Goal: Task Accomplishment & Management: Use online tool/utility

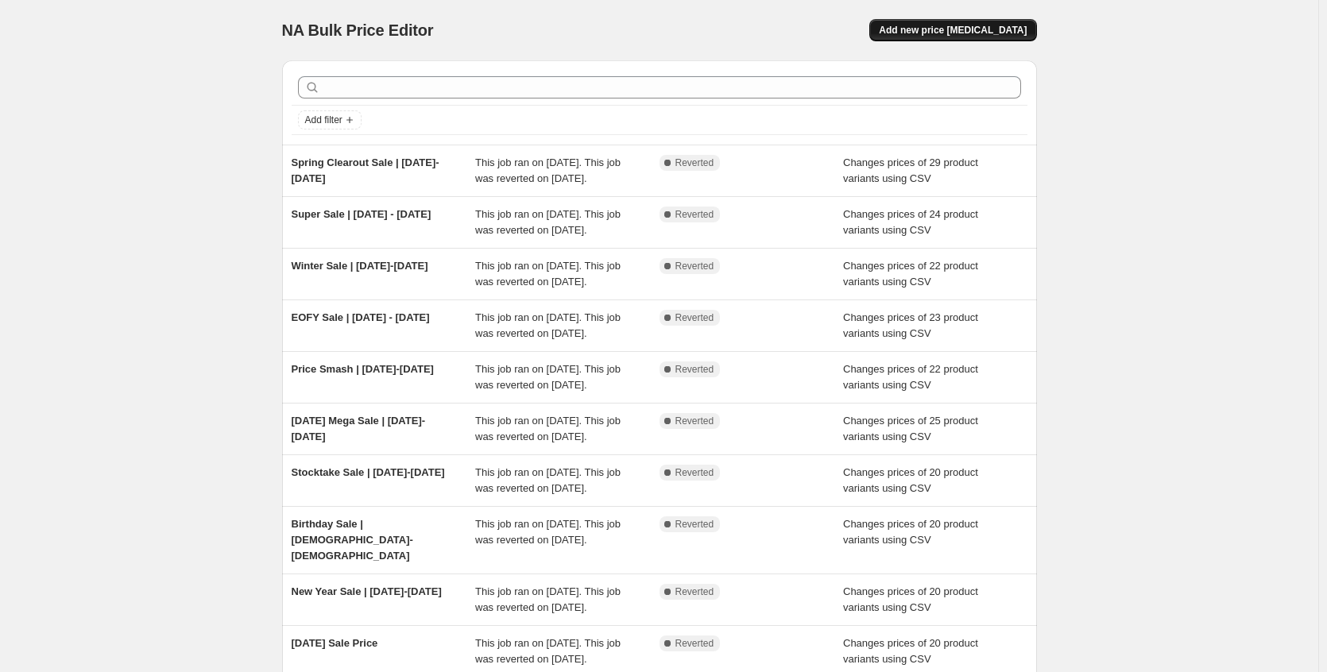
click at [966, 24] on button "Add new price change job" at bounding box center [952, 30] width 167 height 22
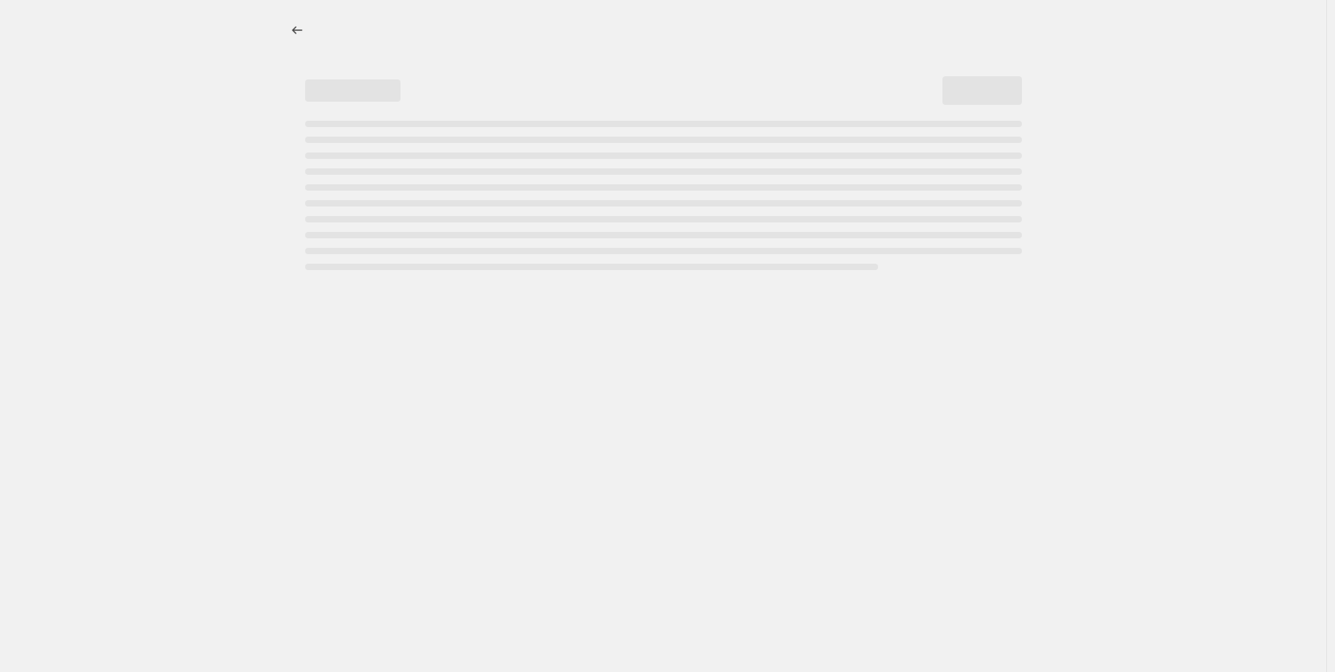
select select "percentage"
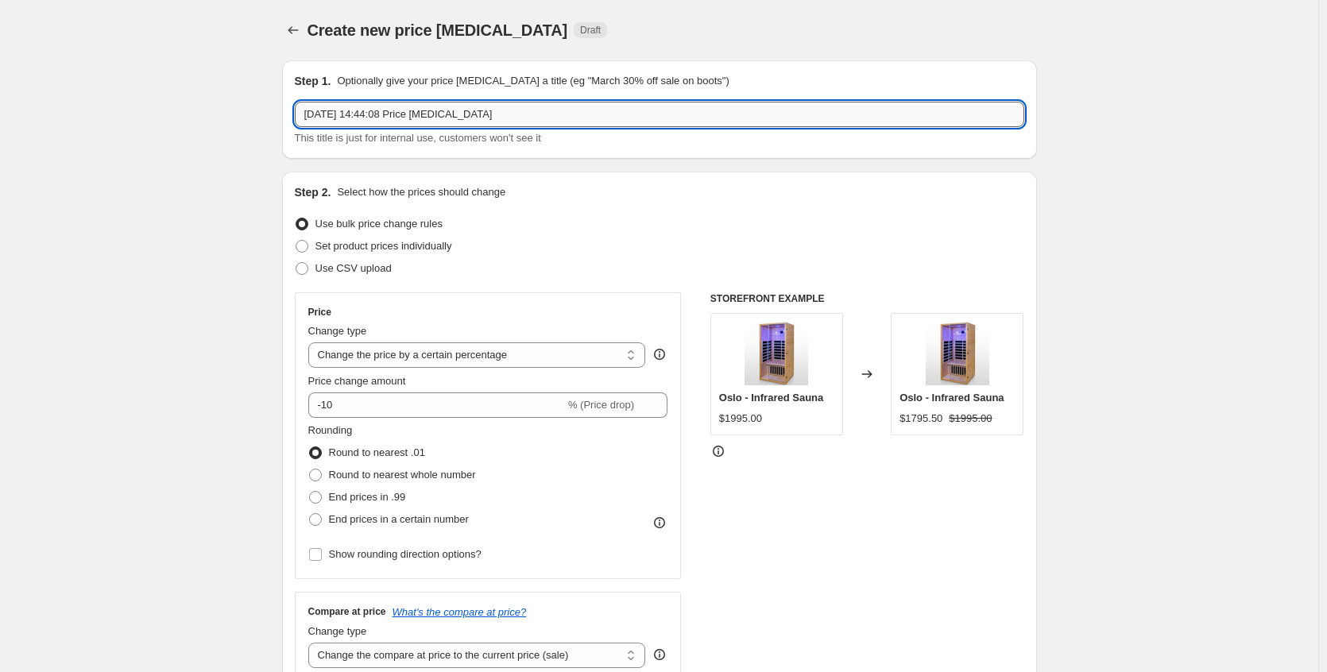
click at [381, 115] on input "9 Oct 2025, 14:44:08 Price change job" at bounding box center [660, 114] width 730 height 25
type input "Mega Sale | 10-27 Oct 2025"
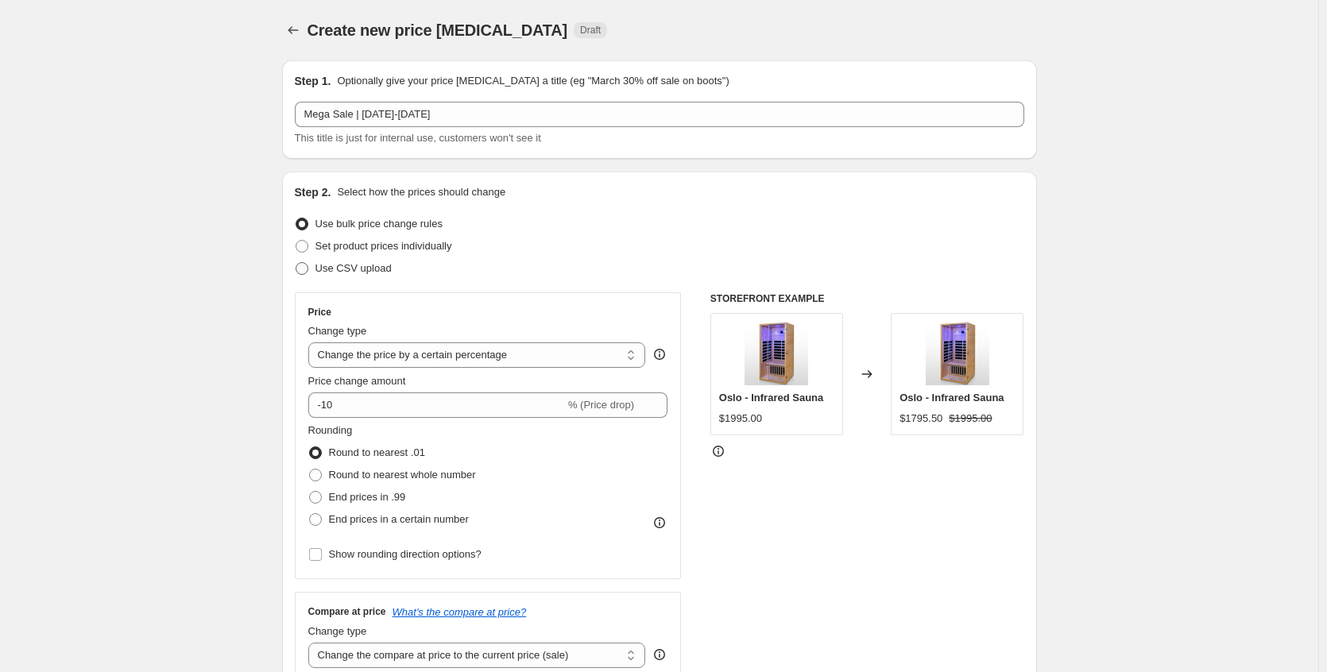
click at [329, 260] on label "Use CSV upload" at bounding box center [343, 269] width 97 height 22
click at [296, 262] on input "Use CSV upload" at bounding box center [296, 262] width 1 height 1
radio input "true"
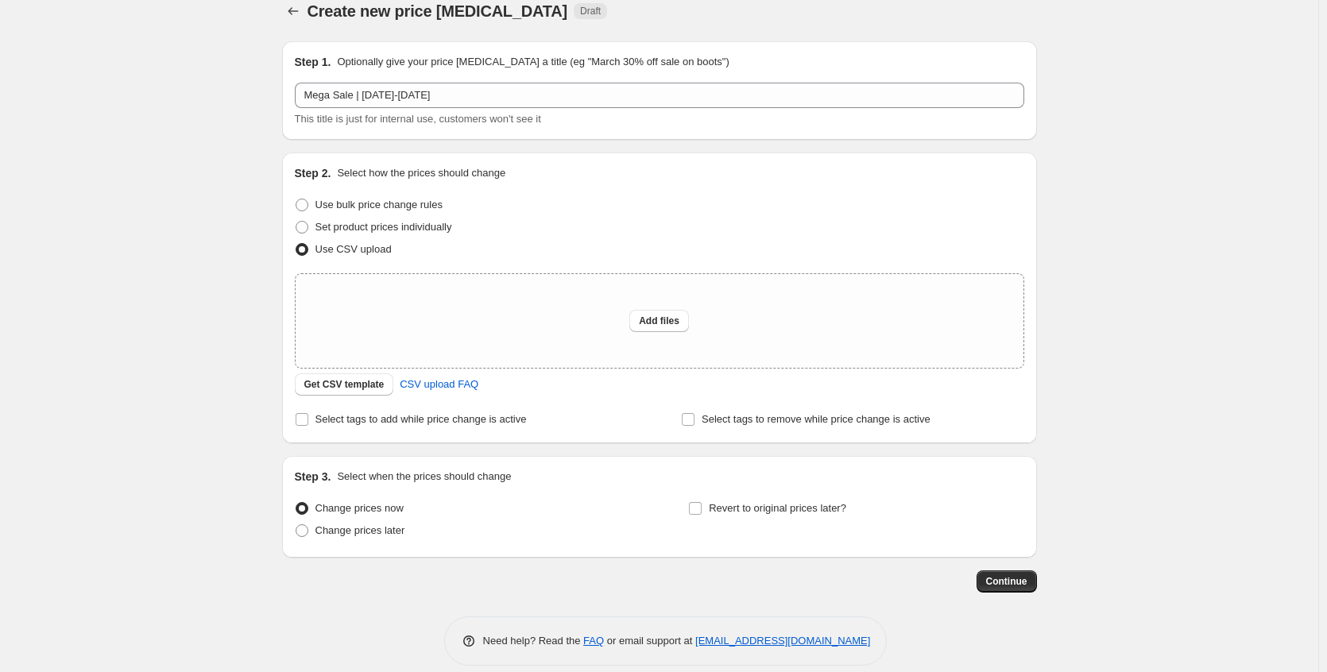
scroll to position [37, 0]
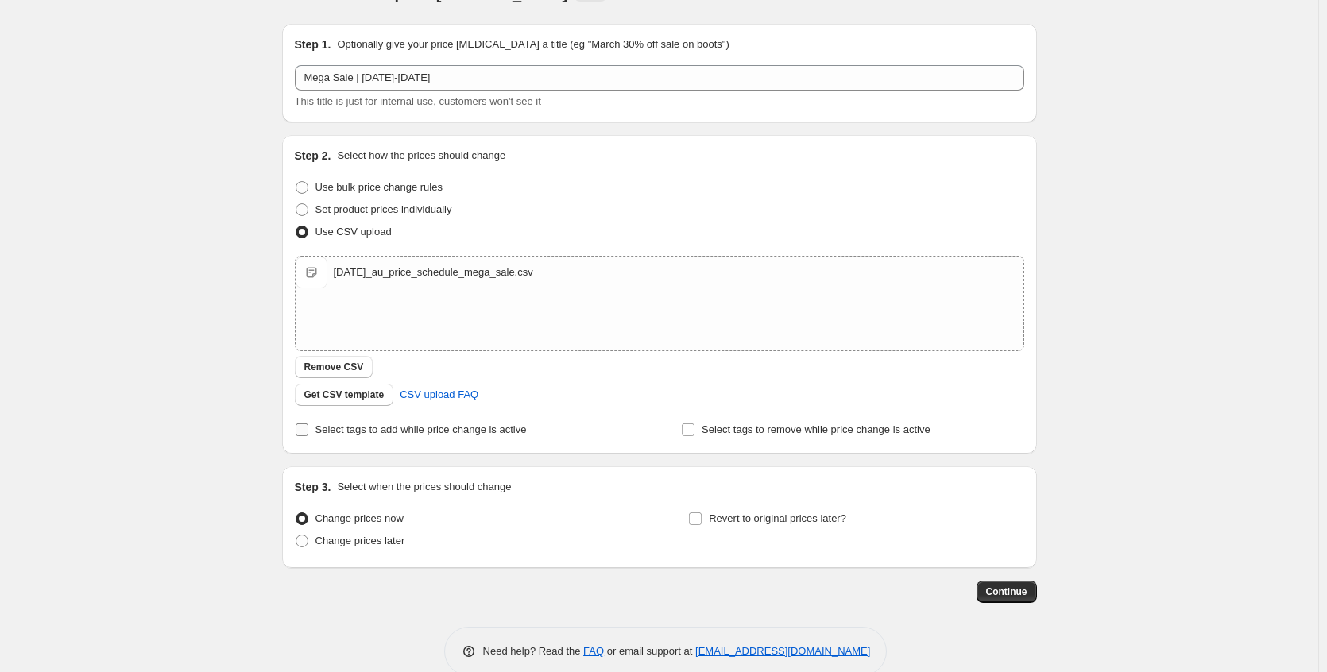
click at [334, 432] on span "Select tags to add while price change is active" at bounding box center [421, 430] width 211 height 12
click at [308, 432] on input "Select tags to add while price change is active" at bounding box center [302, 430] width 13 height 13
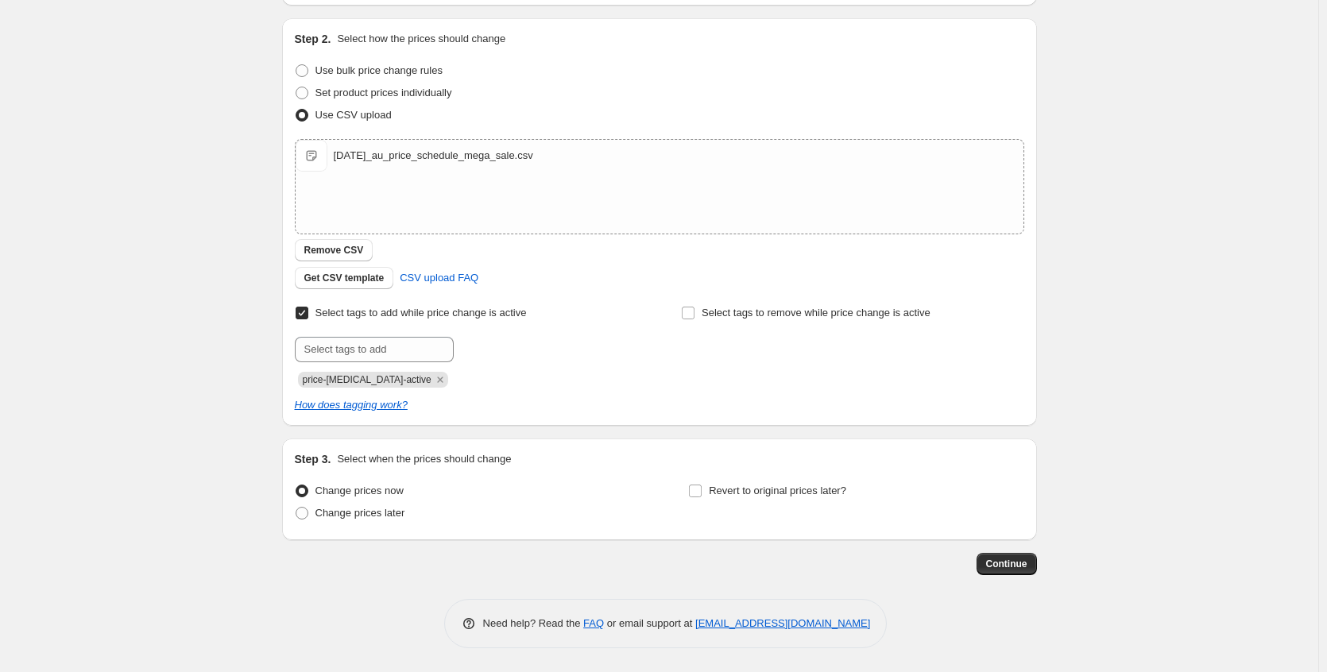
click at [336, 315] on span "Select tags to add while price change is active" at bounding box center [421, 313] width 211 height 12
click at [308, 315] on input "Select tags to add while price change is active" at bounding box center [302, 313] width 13 height 13
checkbox input "false"
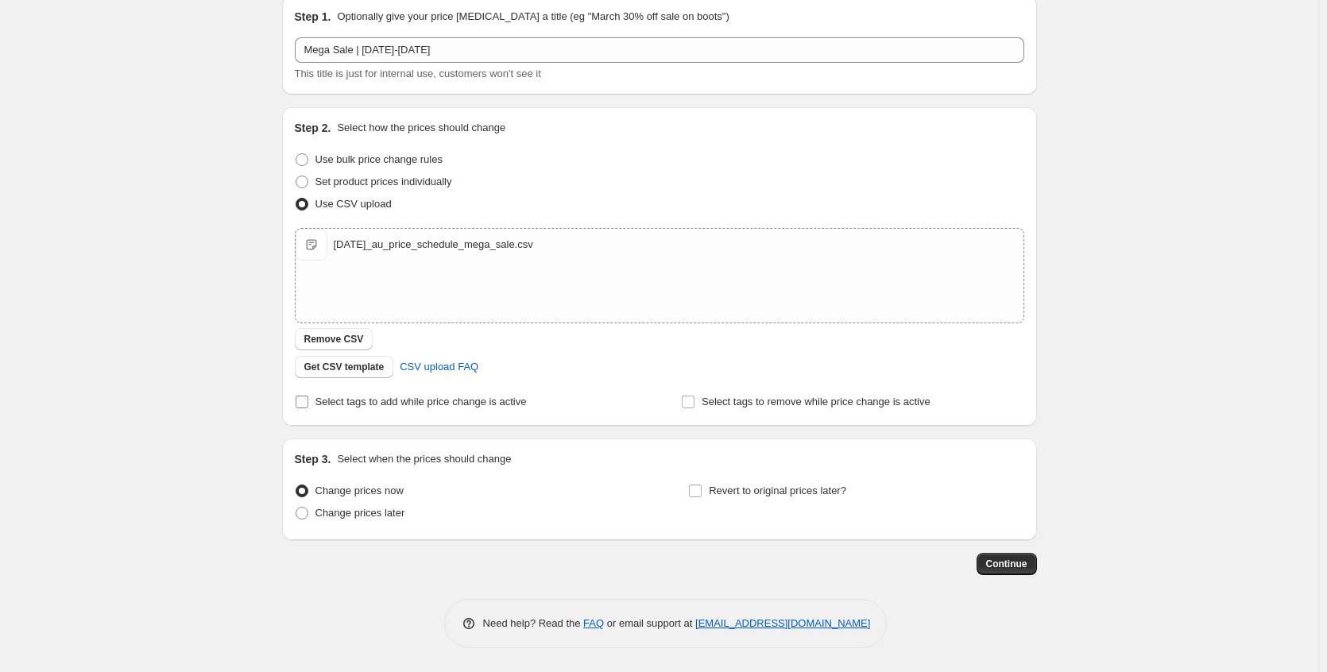
scroll to position [64, 0]
click at [333, 510] on span "Change prices later" at bounding box center [361, 513] width 90 height 12
click at [296, 508] on input "Change prices later" at bounding box center [296, 507] width 1 height 1
radio input "true"
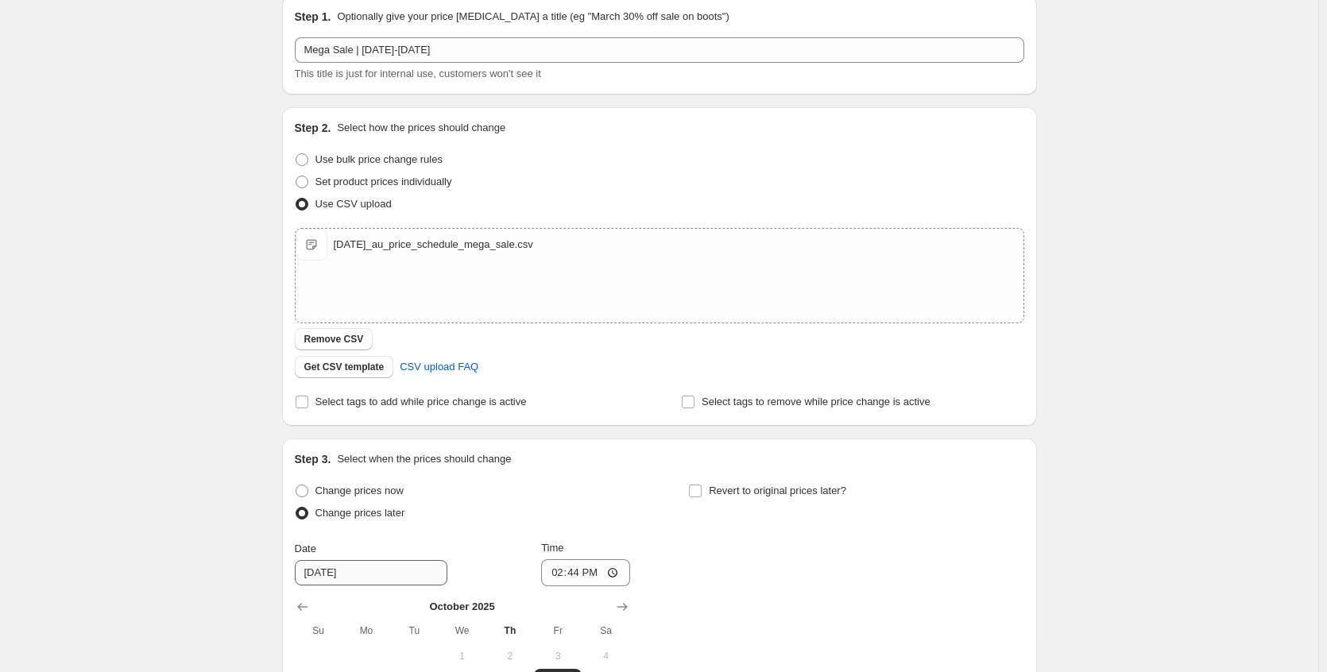
scroll to position [336, 0]
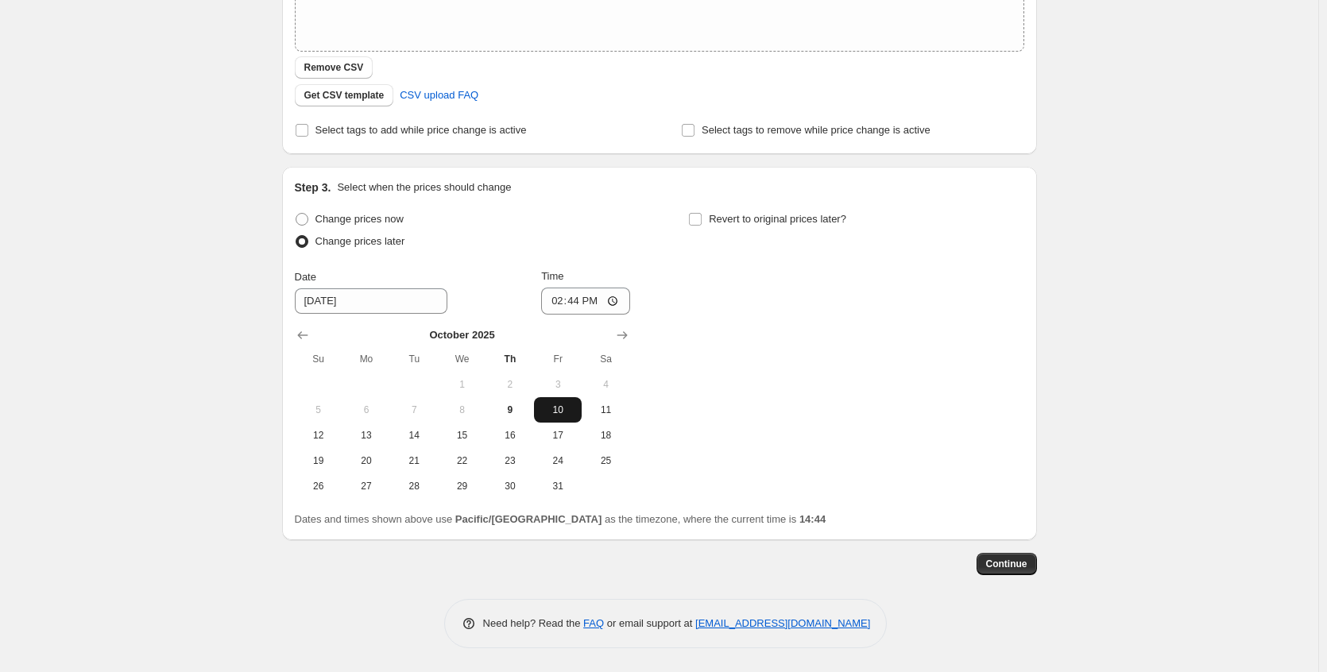
click at [566, 412] on span "10" at bounding box center [557, 410] width 35 height 13
click at [561, 301] on input "14:44" at bounding box center [585, 301] width 89 height 27
click at [575, 304] on input "12:44" at bounding box center [585, 301] width 89 height 27
type input "00:01"
click at [737, 223] on span "Revert to original prices later?" at bounding box center [777, 219] width 137 height 12
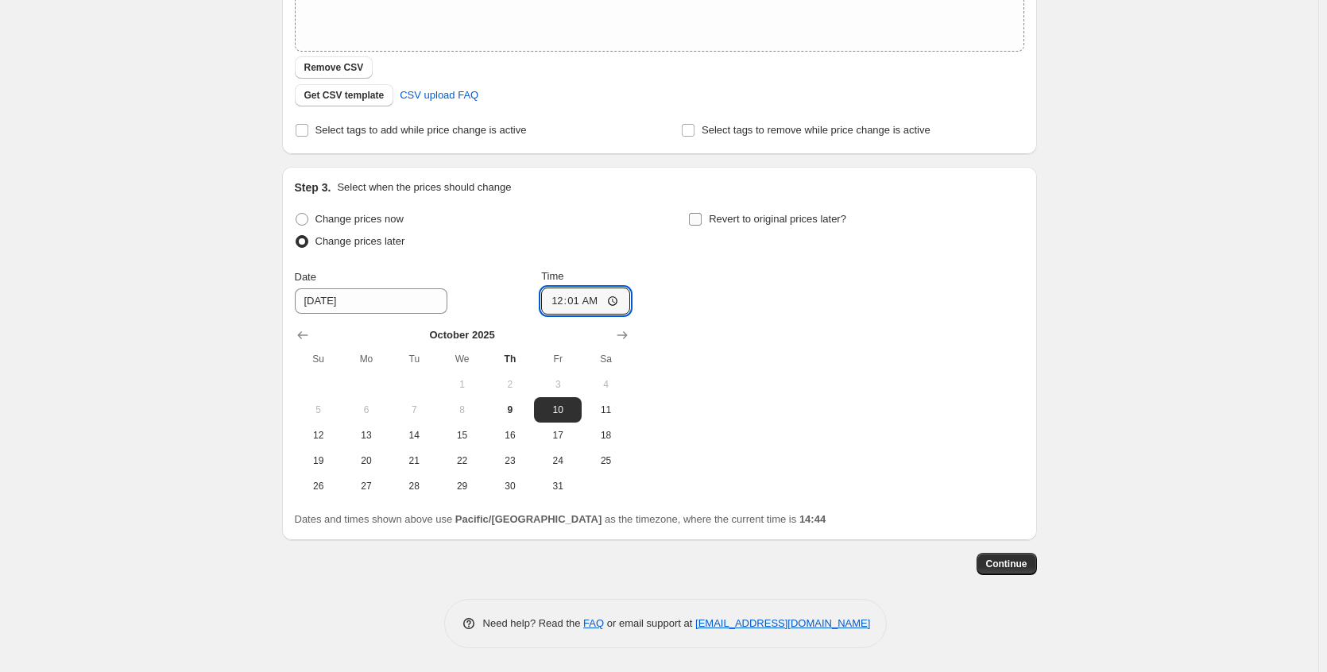
click at [702, 223] on input "Revert to original prices later?" at bounding box center [695, 219] width 13 height 13
checkbox input "true"
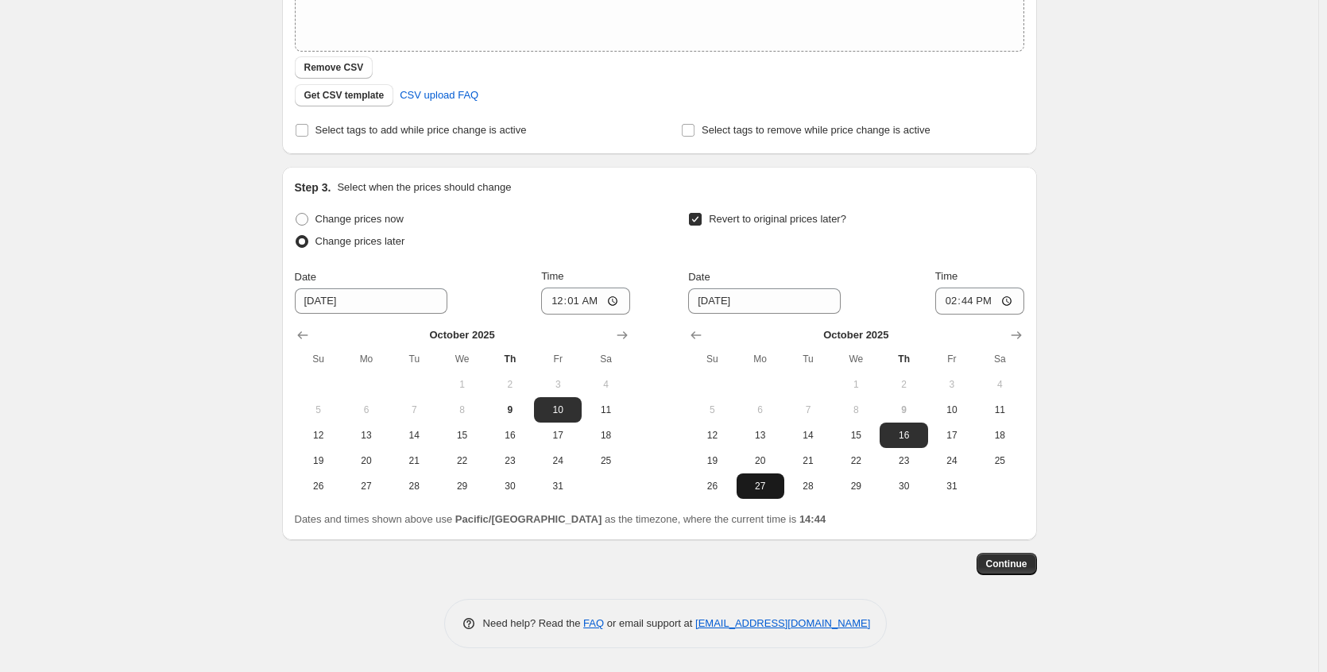
click at [764, 487] on span "27" at bounding box center [760, 486] width 35 height 13
type input "10/27/2025"
click at [952, 300] on input "14:44" at bounding box center [979, 301] width 89 height 27
type input "23:59"
click at [1016, 560] on span "Continue" at bounding box center [1006, 564] width 41 height 13
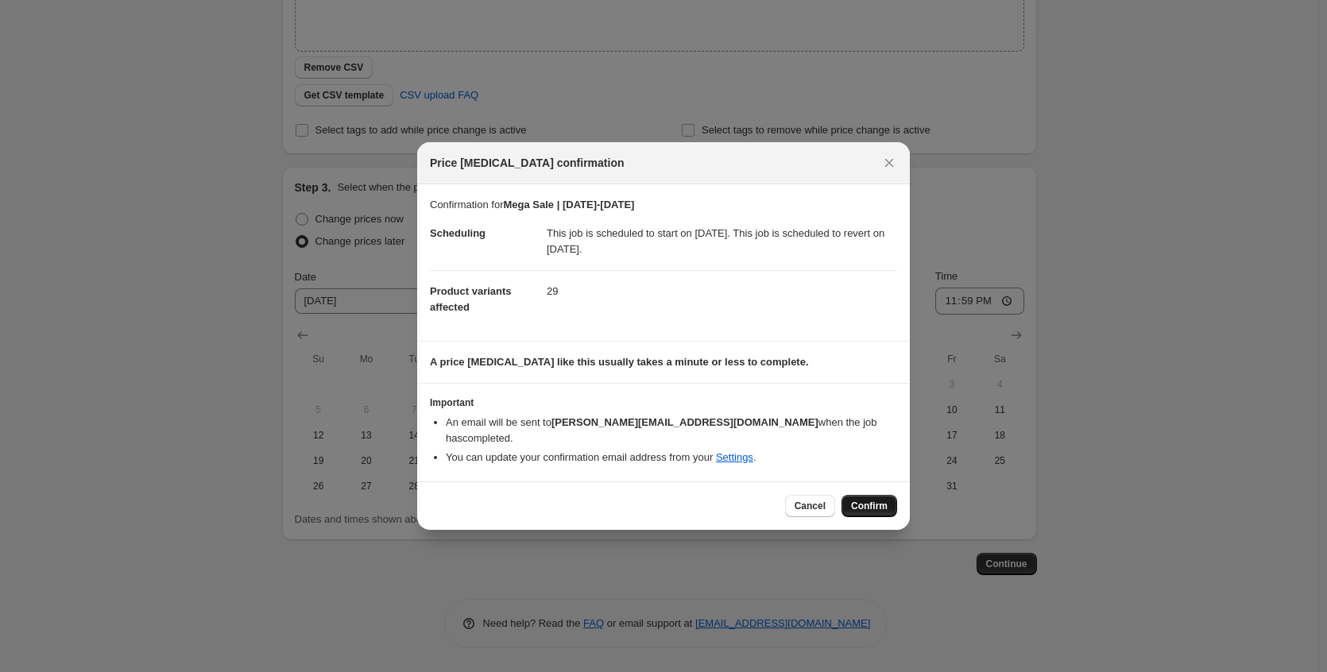
click at [881, 500] on span "Confirm" at bounding box center [869, 506] width 37 height 13
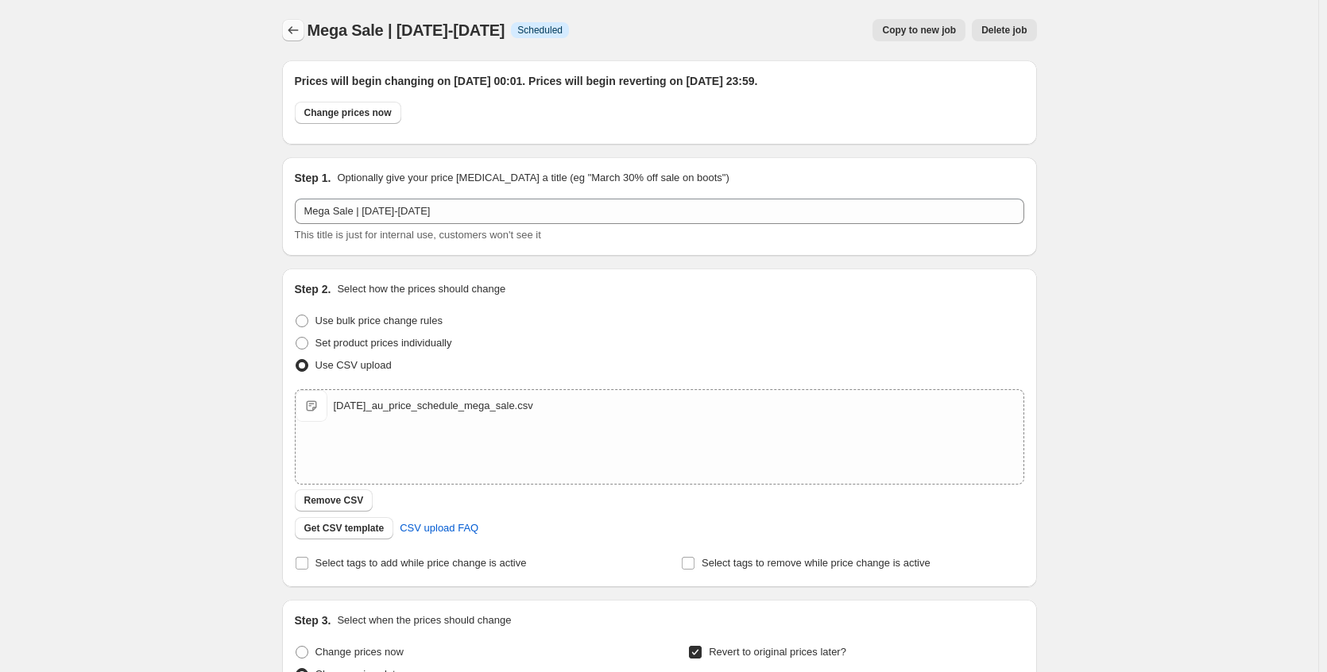
click at [293, 21] on button "Price change jobs" at bounding box center [293, 30] width 22 height 22
